Goal: Information Seeking & Learning: Learn about a topic

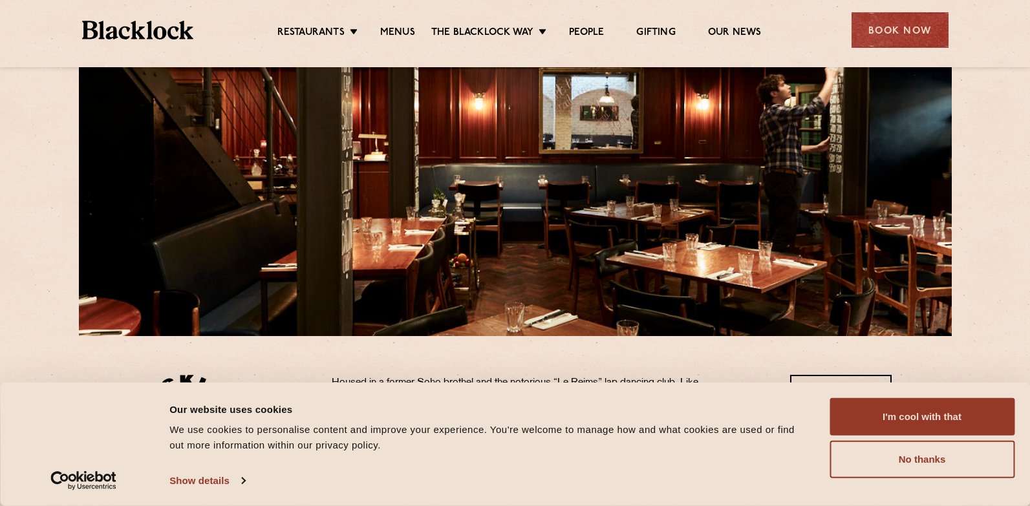
scroll to position [194, 0]
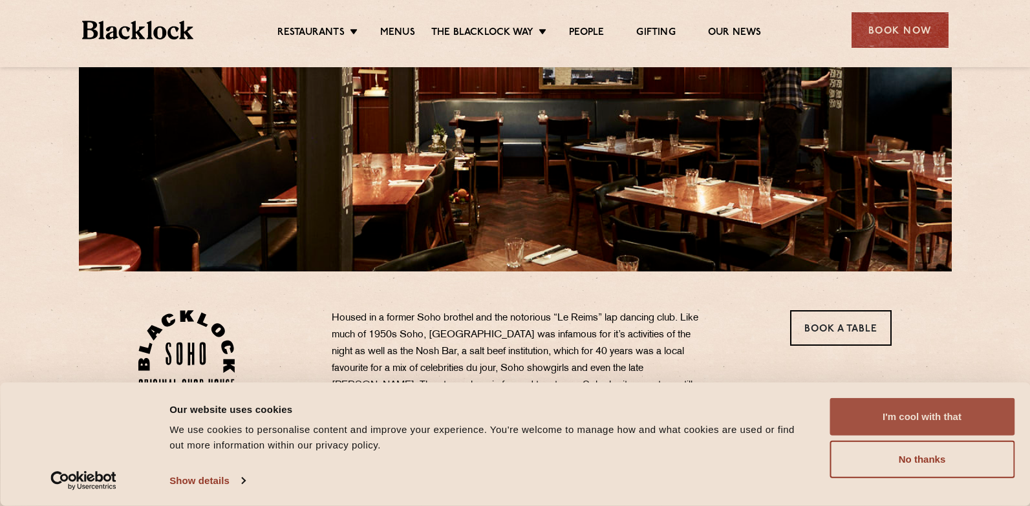
click at [901, 417] on button "I'm cool with that" at bounding box center [922, 417] width 185 height 38
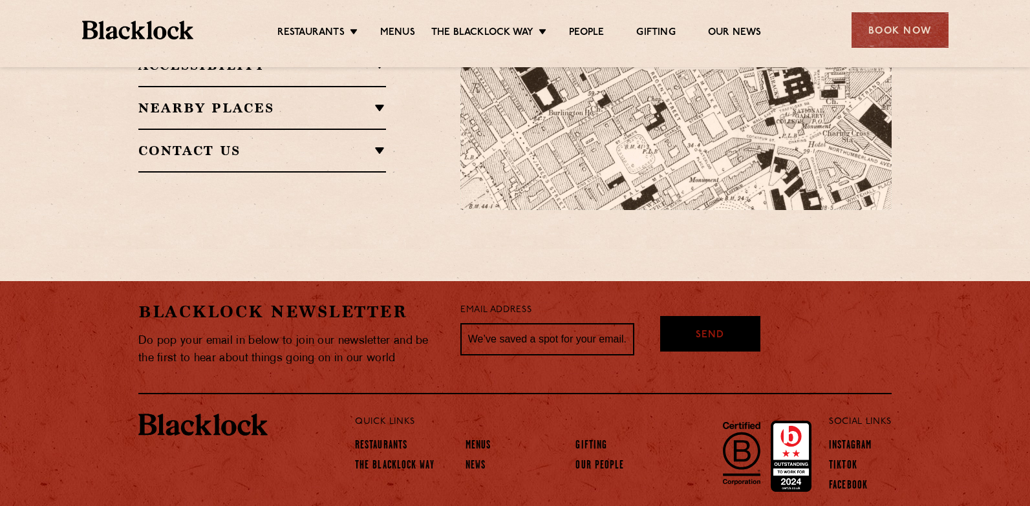
scroll to position [1035, 0]
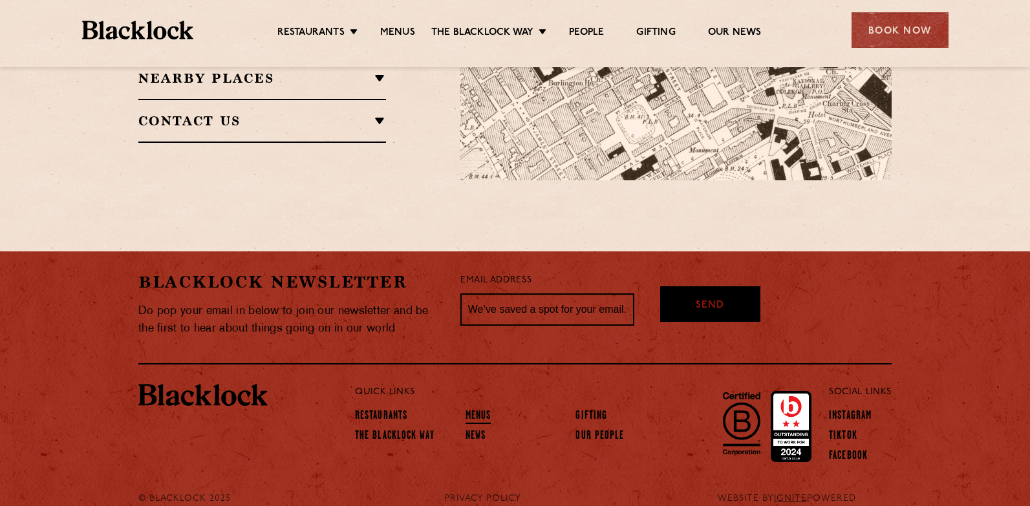
click at [475, 413] on link "Menus" at bounding box center [479, 417] width 26 height 14
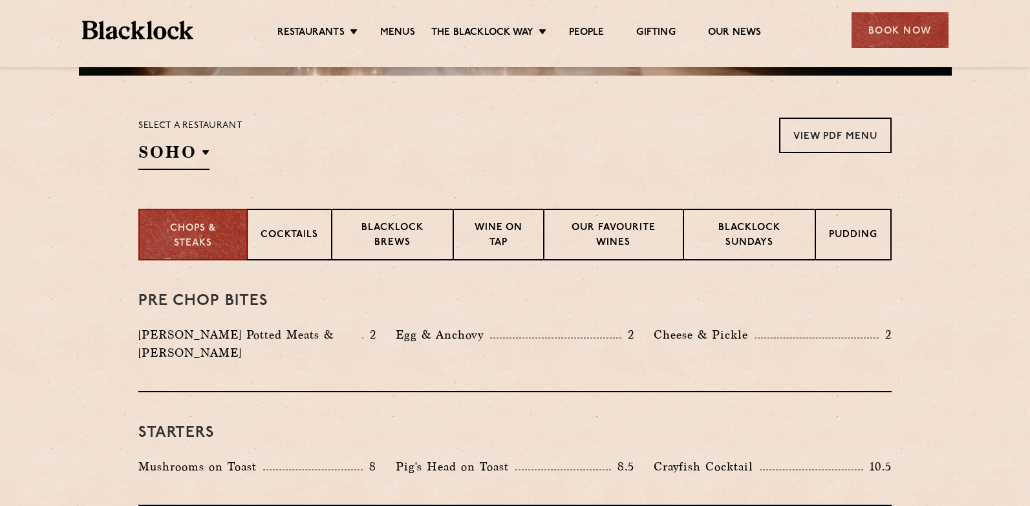
scroll to position [388, 0]
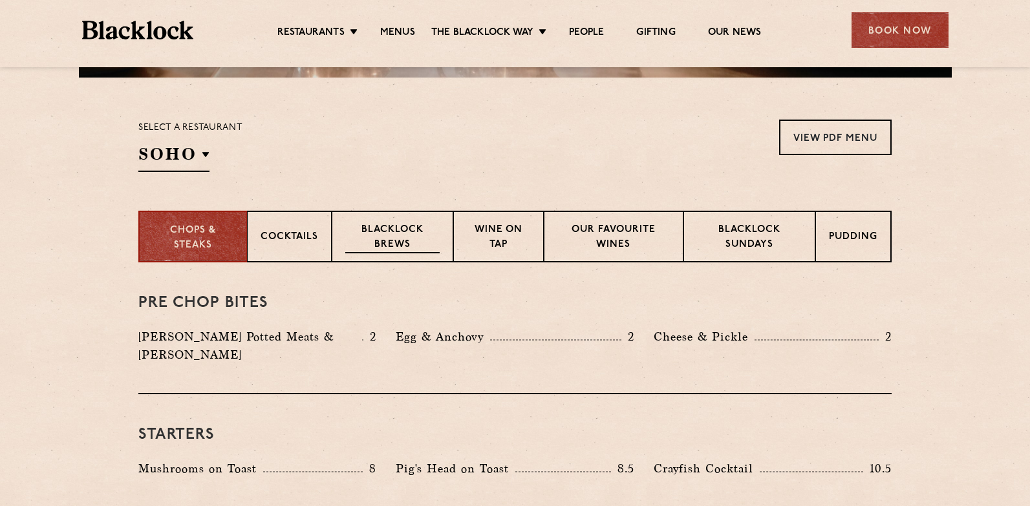
click at [373, 228] on p "Blacklock Brews" at bounding box center [392, 238] width 94 height 30
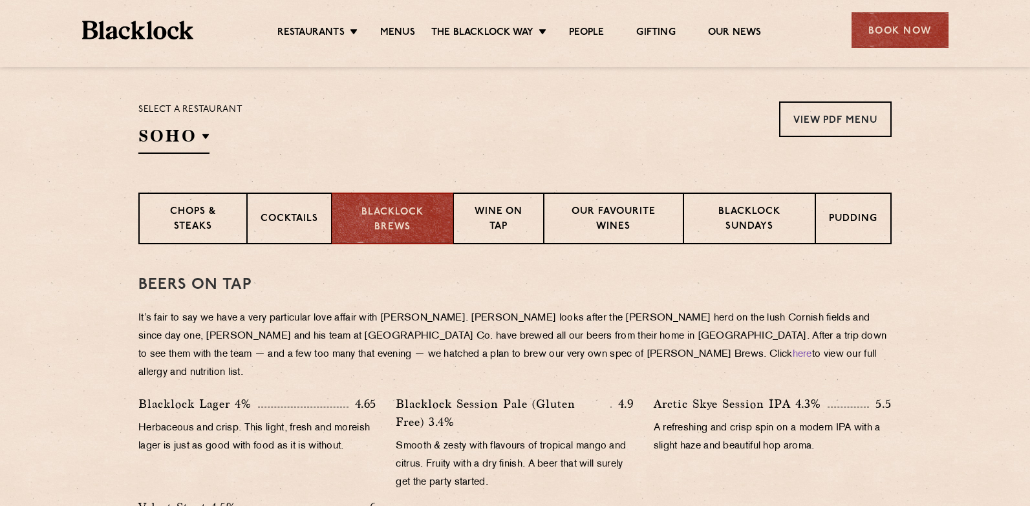
scroll to position [323, 0]
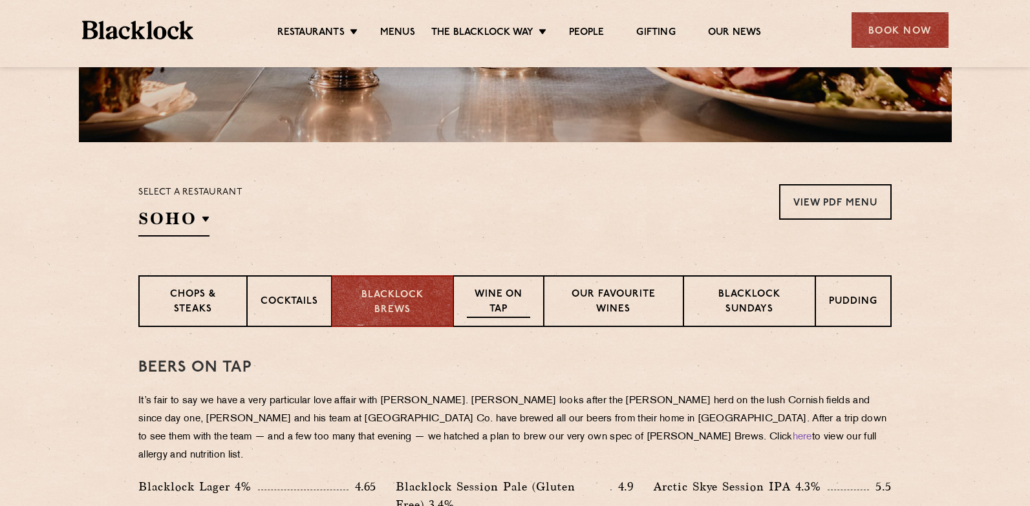
click at [501, 304] on p "Wine on Tap" at bounding box center [498, 303] width 63 height 30
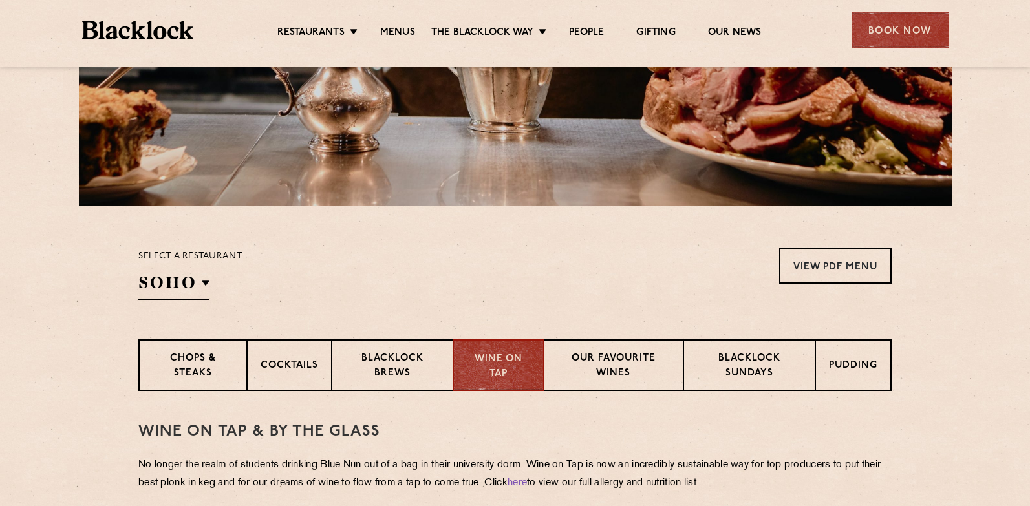
scroll to position [259, 0]
click at [203, 367] on p "Chops & Steaks" at bounding box center [192, 367] width 81 height 30
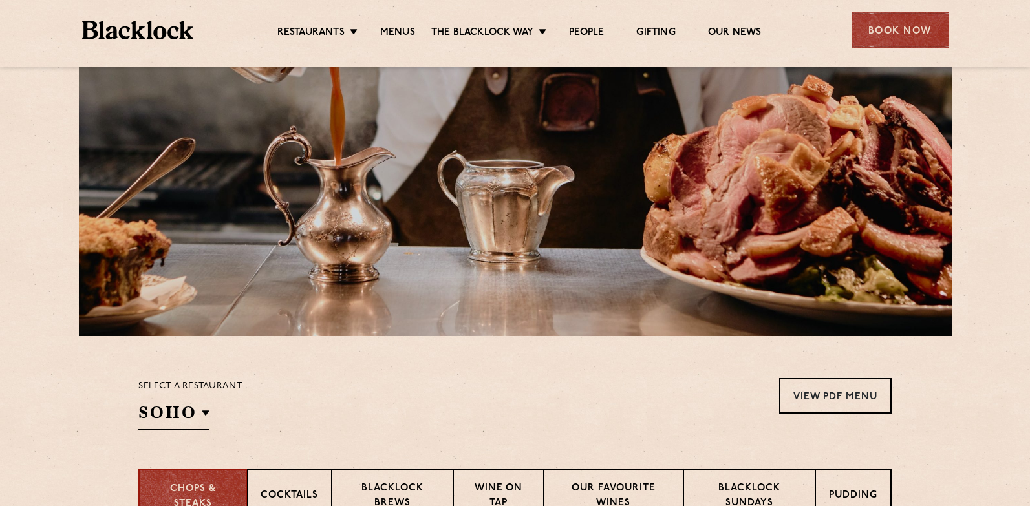
scroll to position [0, 0]
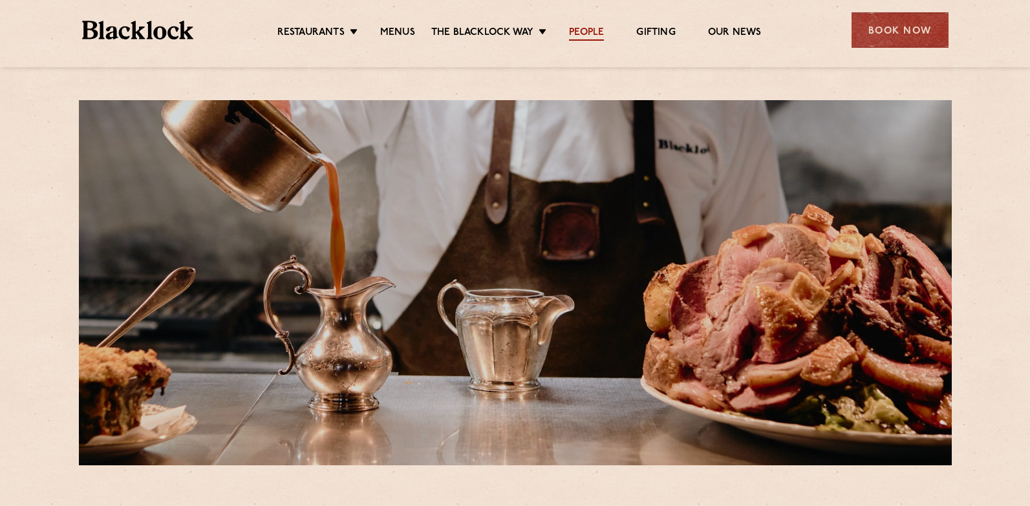
click at [586, 31] on link "People" at bounding box center [586, 34] width 35 height 14
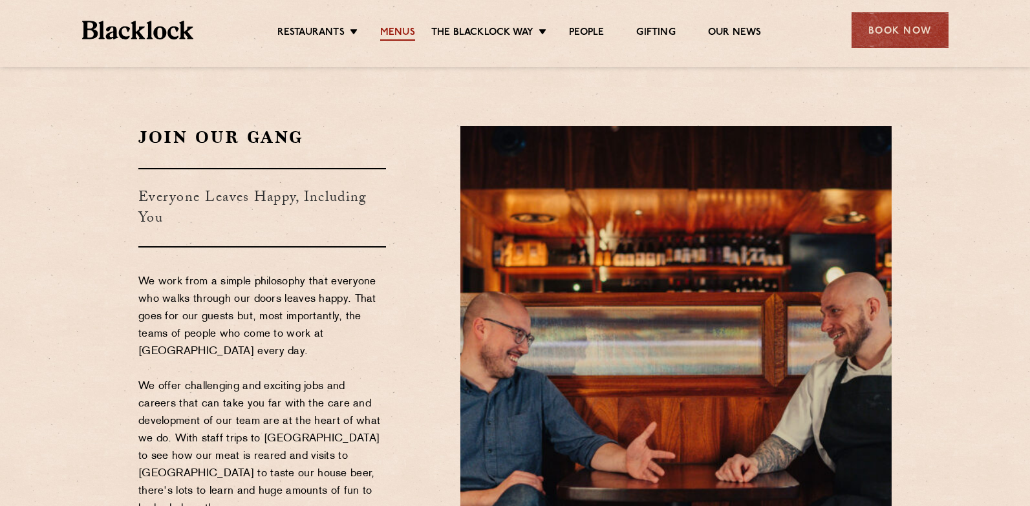
click at [395, 27] on link "Menus" at bounding box center [397, 34] width 35 height 14
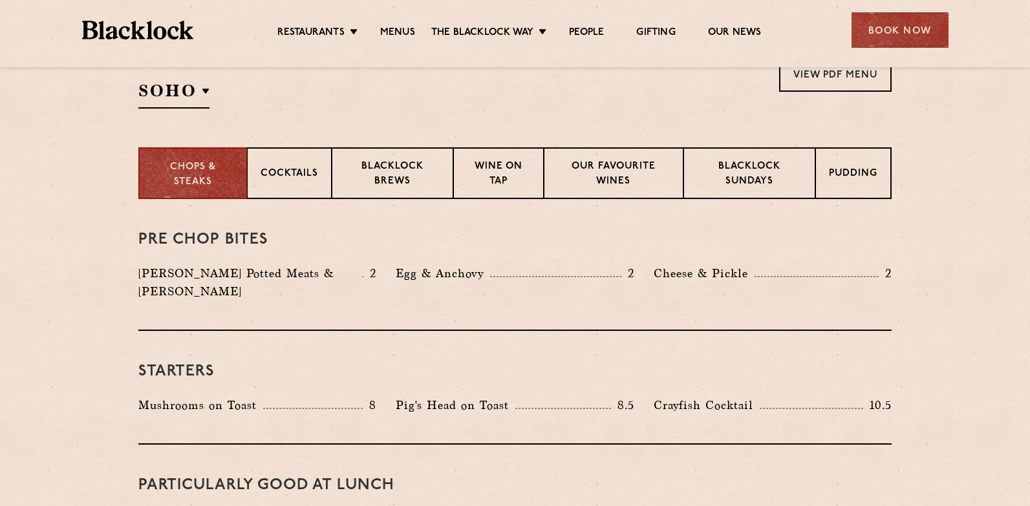
scroll to position [453, 0]
click at [788, 186] on p "Blacklock Sundays" at bounding box center [749, 173] width 105 height 30
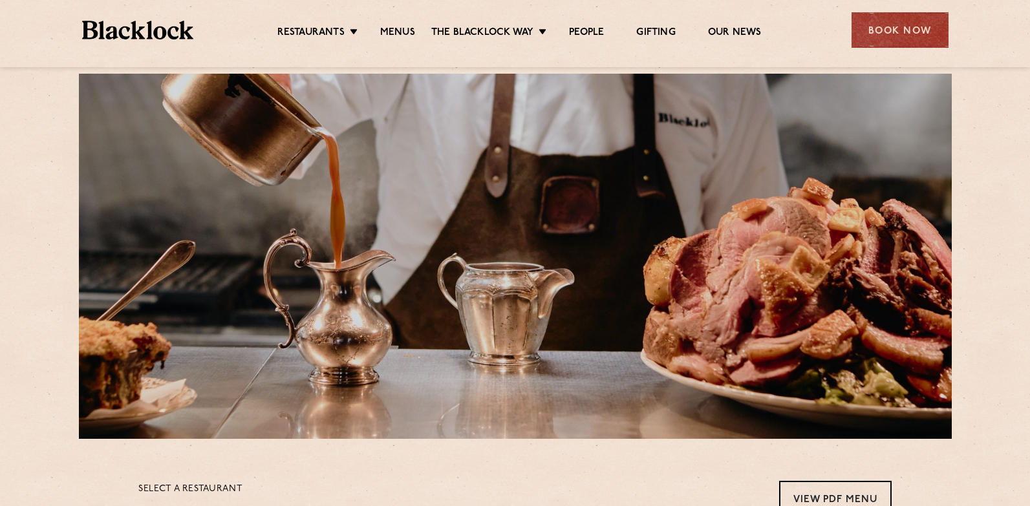
scroll to position [0, 0]
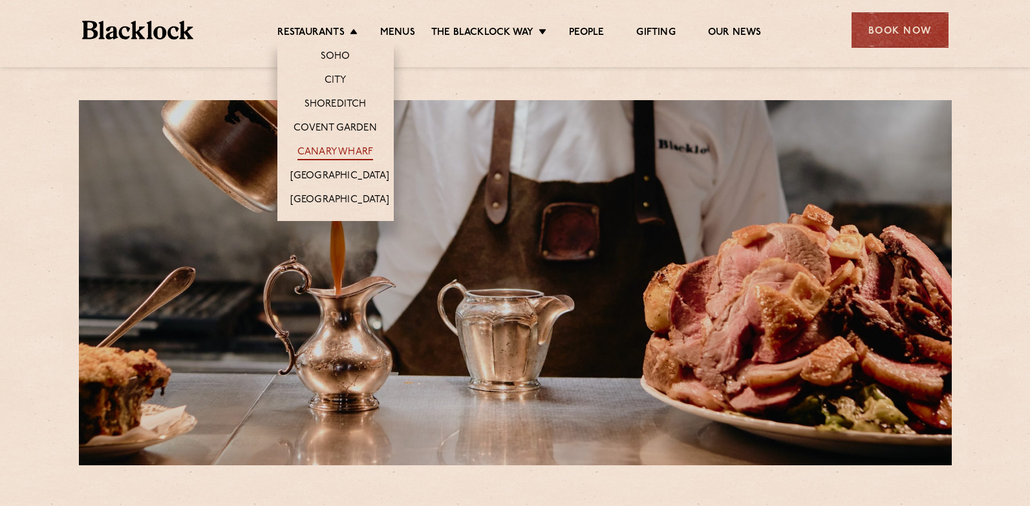
click at [320, 149] on link "Canary Wharf" at bounding box center [336, 153] width 76 height 14
